Goal: Task Accomplishment & Management: Use online tool/utility

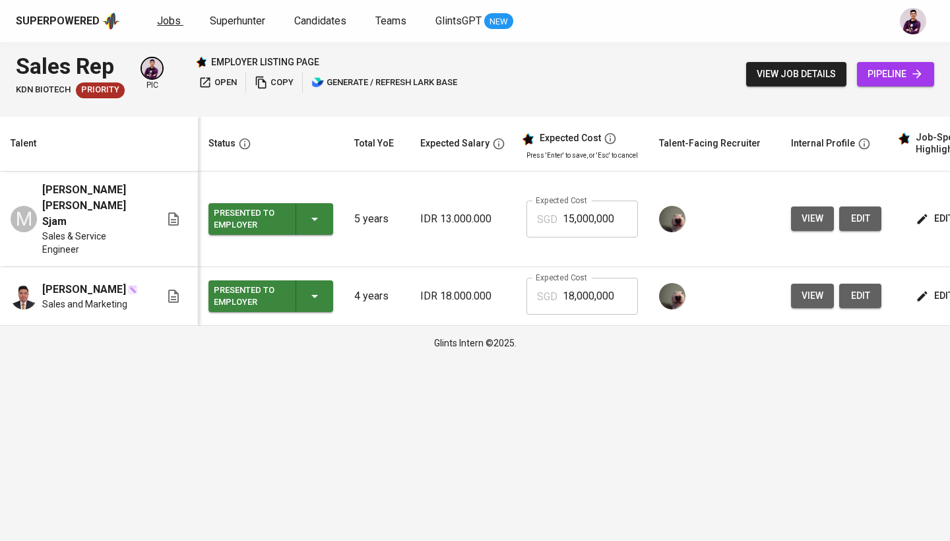
click at [175, 27] on link "Jobs" at bounding box center [170, 21] width 26 height 16
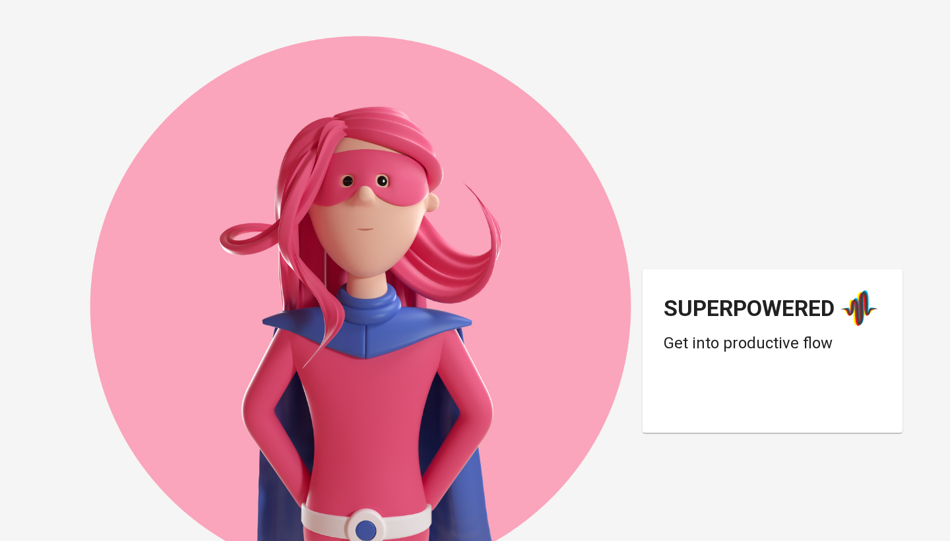
click at [788, 386] on div "Login dengan Google. Dibuka di tab baru" at bounding box center [769, 399] width 211 height 29
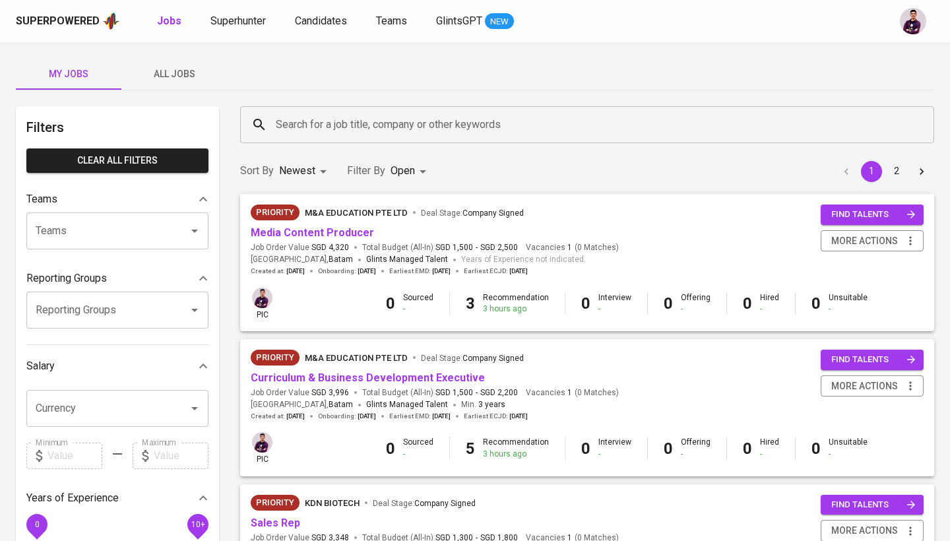
click at [150, 72] on span "All Jobs" at bounding box center [174, 74] width 90 height 16
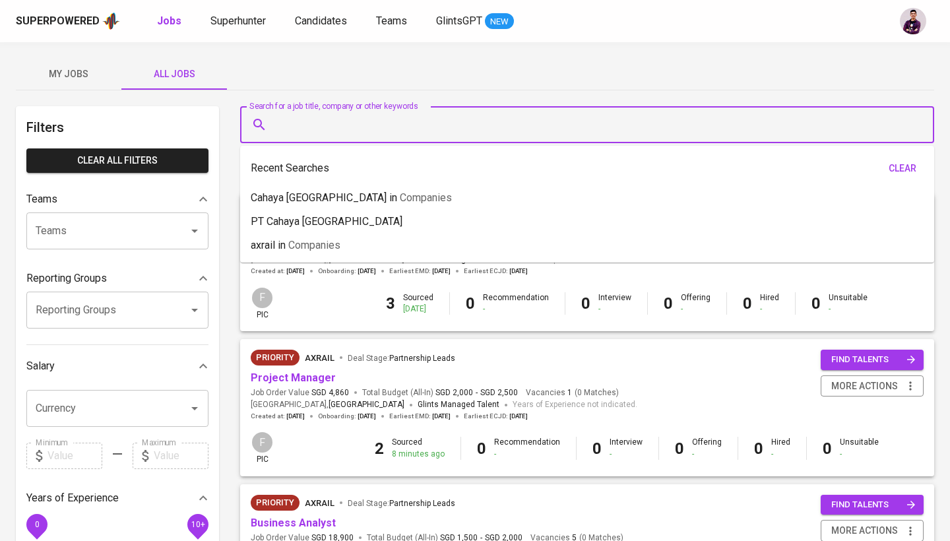
click at [338, 117] on input "Search for a job title, company or other keywords" at bounding box center [590, 124] width 636 height 25
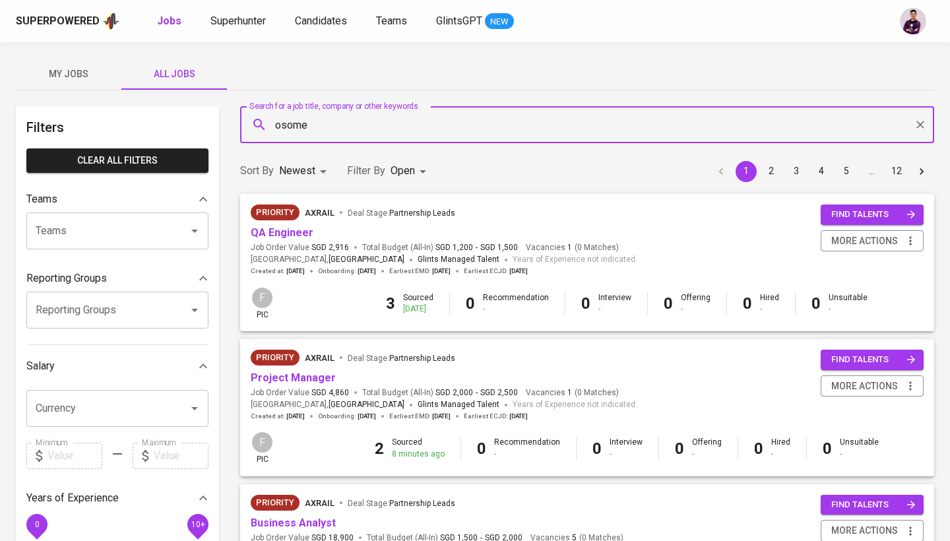
type input "osome"
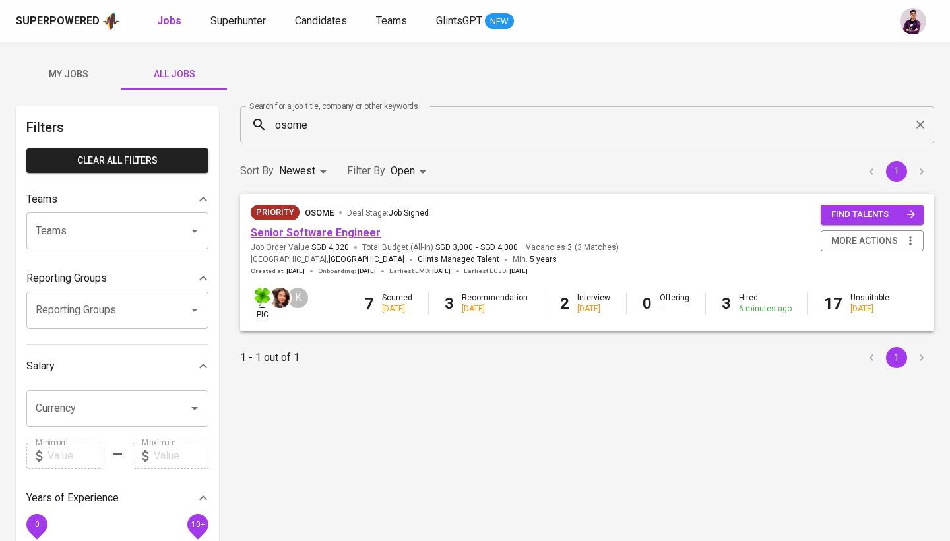
click at [350, 235] on link "Senior Software Engineer" at bounding box center [316, 232] width 130 height 13
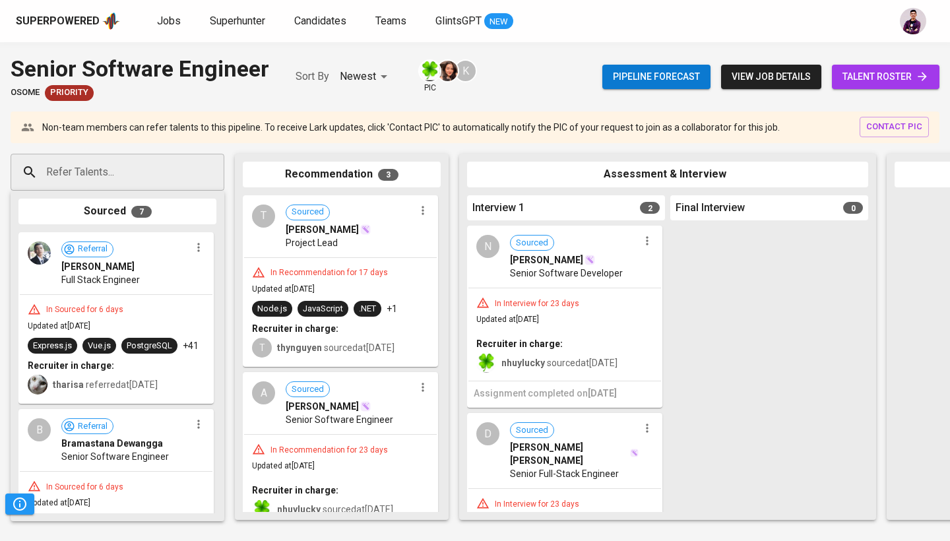
drag, startPoint x: 94, startPoint y: 264, endPoint x: 307, endPoint y: 282, distance: 213.7
click at [307, 282] on div "Refer Talents... Refer Talents... Sourced 7 Referral [PERSON_NAME] Full Stack E…" at bounding box center [785, 336] width 1570 height 387
